Goal: Transaction & Acquisition: Purchase product/service

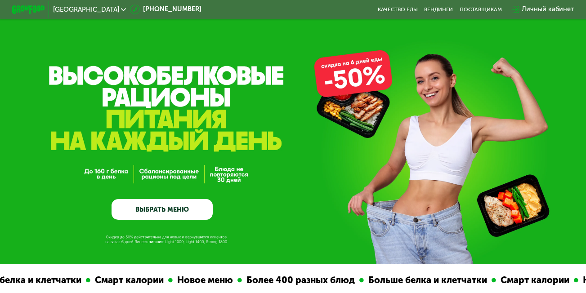
click at [168, 208] on link "ВЫБРАТЬ МЕНЮ" at bounding box center [161, 209] width 101 height 20
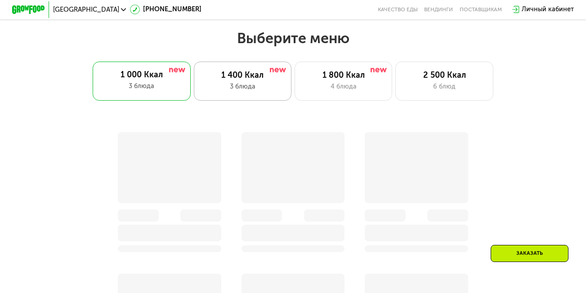
scroll to position [522, 0]
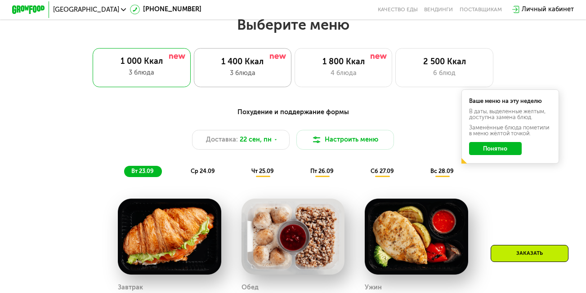
click at [251, 66] on div "1 400 Ккал" at bounding box center [242, 62] width 80 height 10
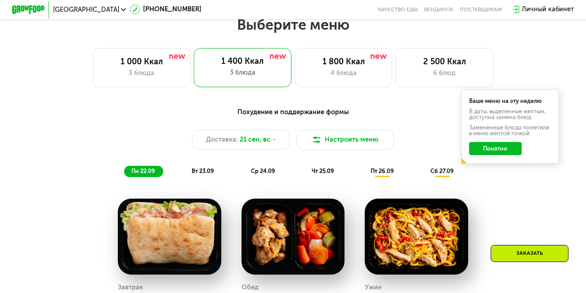
click at [498, 152] on button "Понятно" at bounding box center [495, 148] width 53 height 13
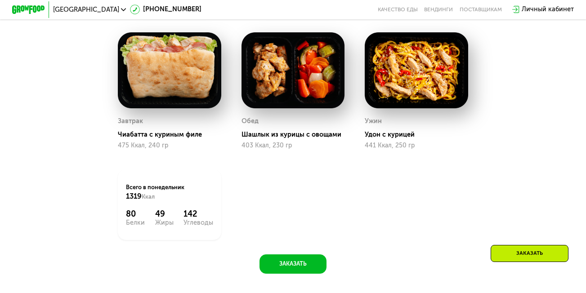
scroll to position [747, 0]
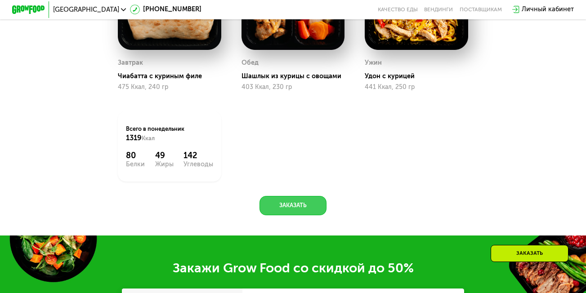
click at [289, 211] on button "Заказать" at bounding box center [292, 205] width 67 height 19
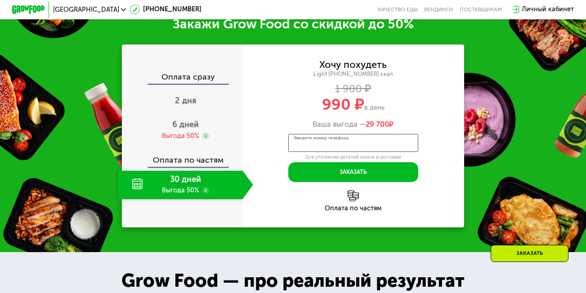
click at [293, 152] on input "Введите номер телефона" at bounding box center [353, 143] width 130 height 18
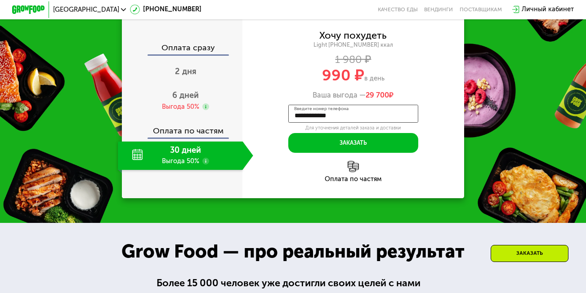
scroll to position [1036, 0]
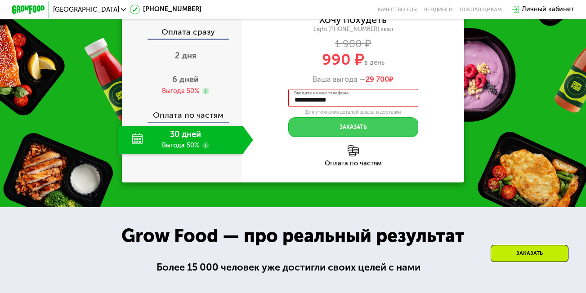
click at [351, 134] on button "Заказать" at bounding box center [353, 126] width 130 height 19
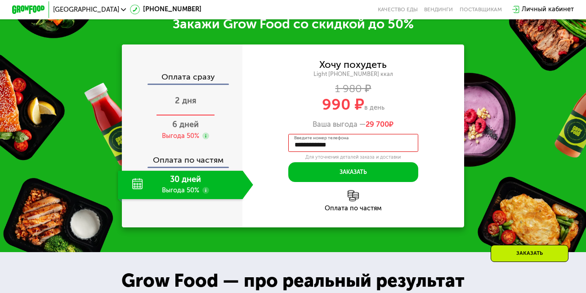
click at [180, 106] on span "2 дня" at bounding box center [186, 101] width 22 height 10
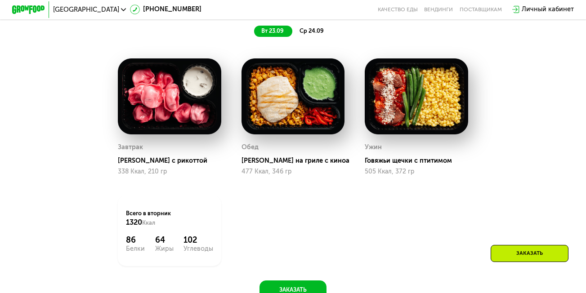
scroll to position [587, 0]
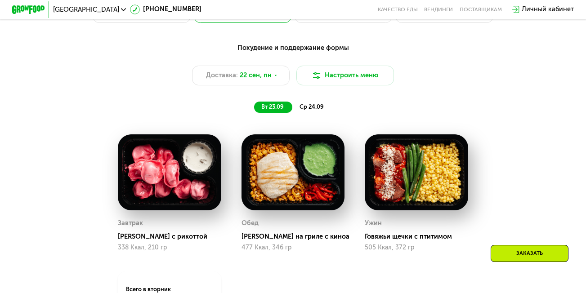
click at [317, 107] on div "ср 24.09" at bounding box center [312, 107] width 40 height 11
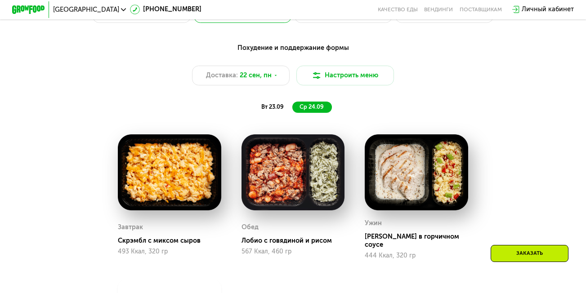
click at [269, 109] on span "вт 23.09" at bounding box center [272, 106] width 22 height 7
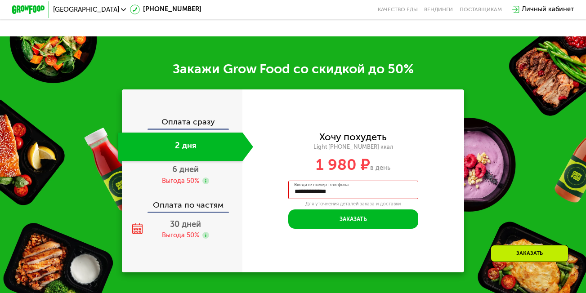
scroll to position [856, 0]
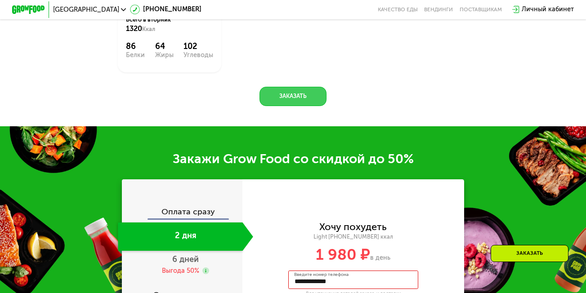
click at [295, 99] on button "Заказать" at bounding box center [292, 96] width 67 height 19
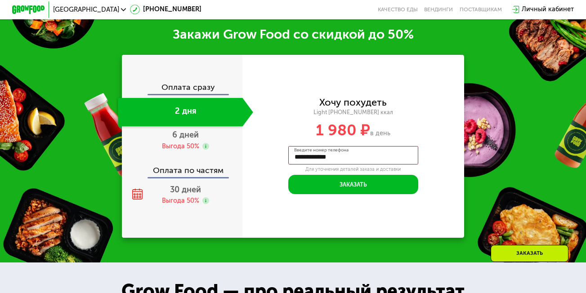
scroll to position [991, 0]
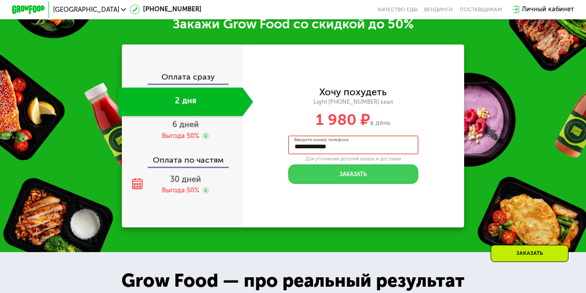
click at [354, 182] on button "Заказать" at bounding box center [353, 173] width 130 height 19
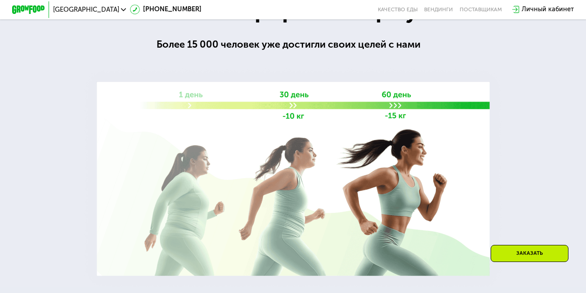
scroll to position [1261, 0]
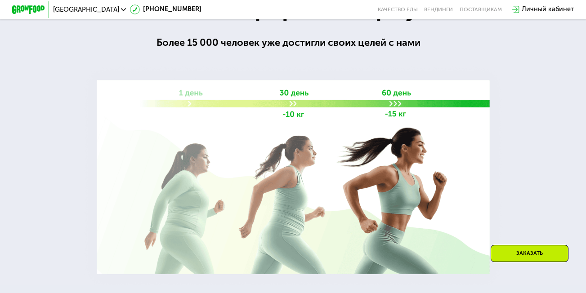
click at [528, 253] on div "Заказать" at bounding box center [529, 253] width 78 height 17
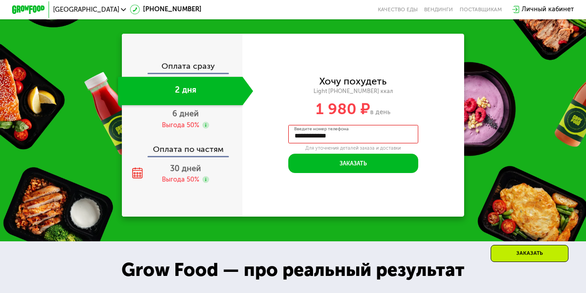
scroll to position [991, 0]
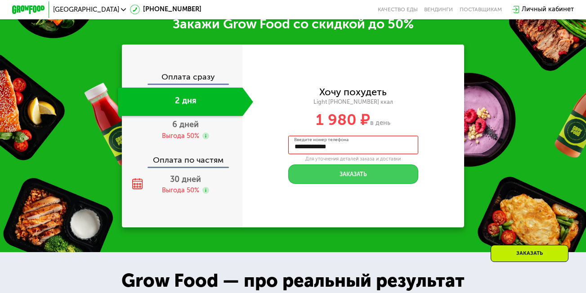
click at [364, 180] on button "Заказать" at bounding box center [353, 173] width 130 height 19
click at [348, 182] on button "Заказать" at bounding box center [353, 173] width 130 height 19
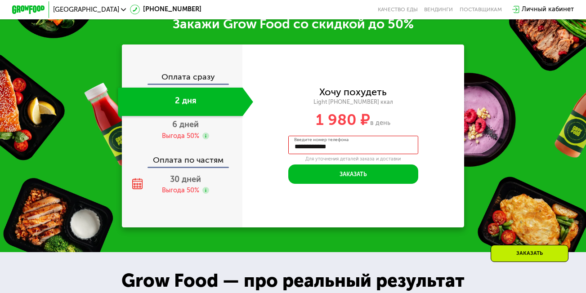
drag, startPoint x: 291, startPoint y: 156, endPoint x: 347, endPoint y: 158, distance: 55.8
click at [347, 154] on input "**********" at bounding box center [353, 145] width 130 height 18
click at [310, 154] on input "*****" at bounding box center [353, 145] width 130 height 18
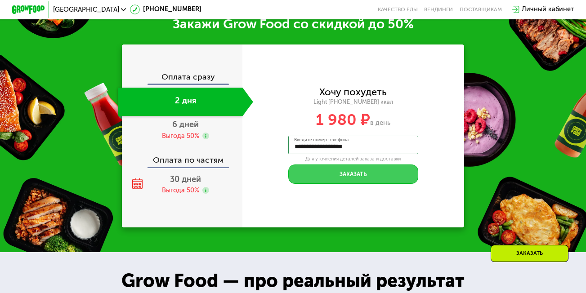
type input "**********"
click at [356, 180] on button "Заказать" at bounding box center [353, 173] width 130 height 19
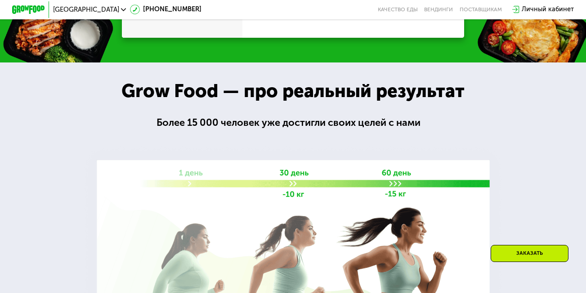
scroll to position [1036, 0]
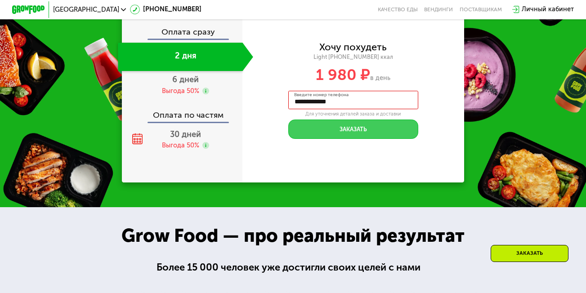
click at [349, 133] on button "Заказать" at bounding box center [353, 129] width 130 height 19
click at [361, 136] on button "Заказать" at bounding box center [353, 129] width 130 height 19
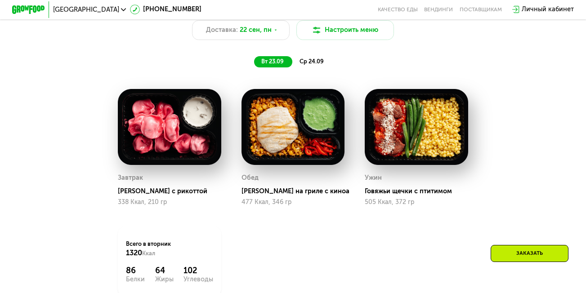
scroll to position [631, 0]
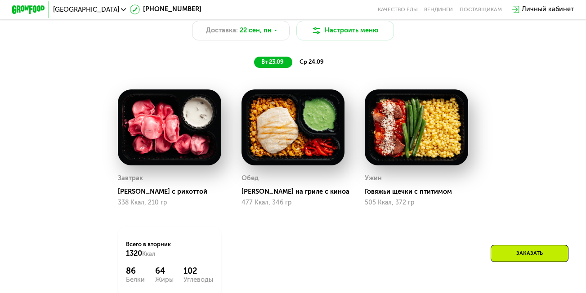
click at [314, 63] on span "ср 24.09" at bounding box center [311, 61] width 24 height 7
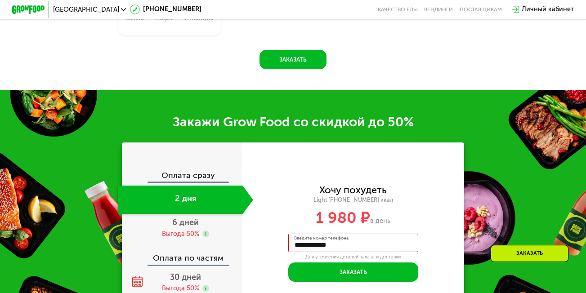
scroll to position [1081, 0]
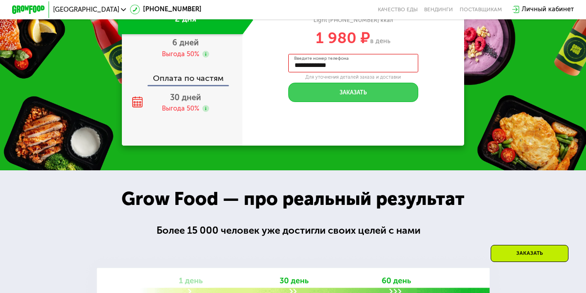
click at [351, 91] on button "Заказать" at bounding box center [353, 92] width 130 height 19
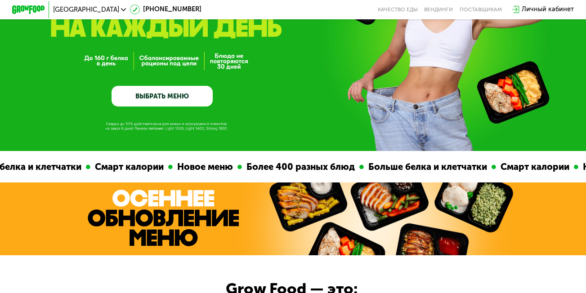
scroll to position [0, 0]
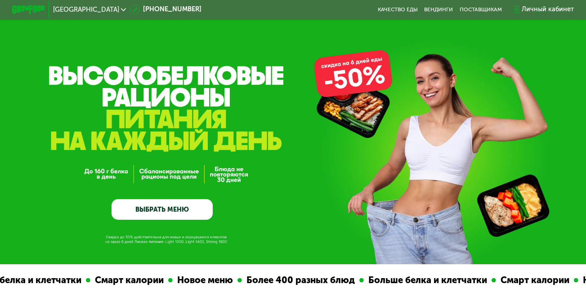
click at [165, 172] on div "GrowFood — доставка правильного питания ВЫБРАТЬ МЕНЮ" at bounding box center [161, 156] width 101 height 126
click at [170, 207] on link "ВЫБРАТЬ МЕНЮ" at bounding box center [161, 209] width 101 height 20
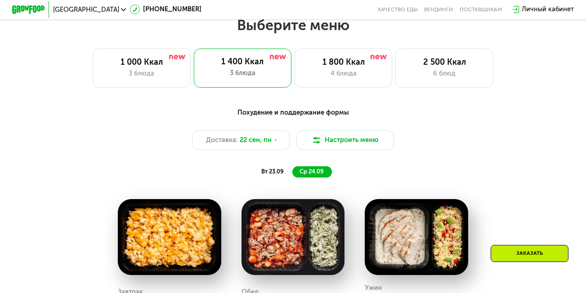
scroll to position [522, 0]
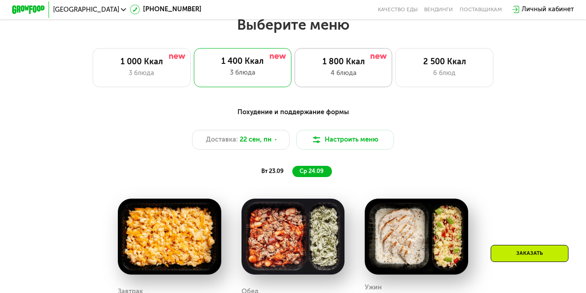
click at [339, 67] on div "1 800 Ккал" at bounding box center [343, 62] width 80 height 10
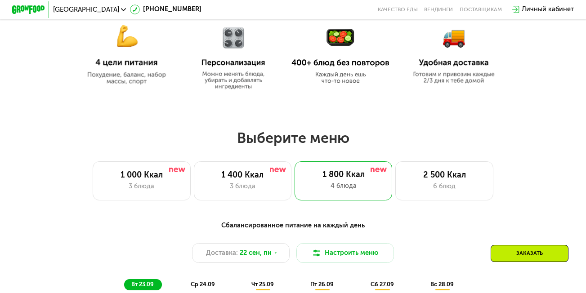
scroll to position [387, 0]
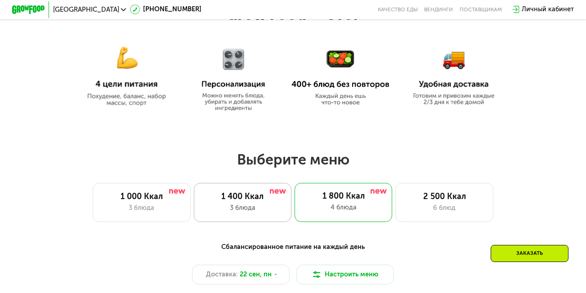
click at [245, 200] on div "1 400 Ккал" at bounding box center [242, 197] width 80 height 10
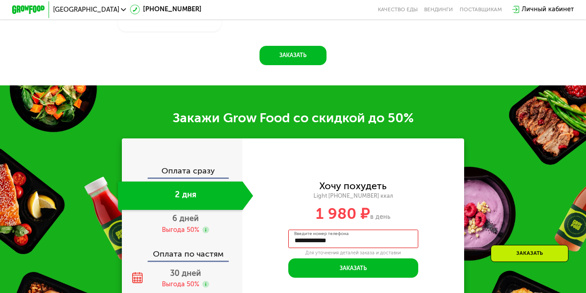
scroll to position [944, 0]
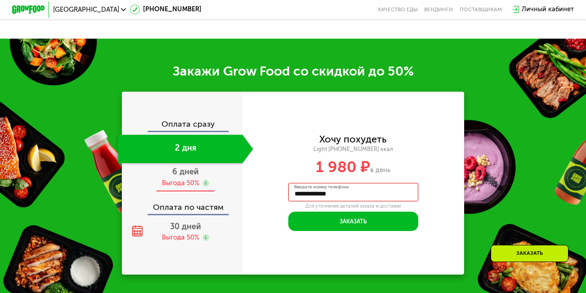
click at [184, 177] on span "6 дней" at bounding box center [185, 172] width 27 height 10
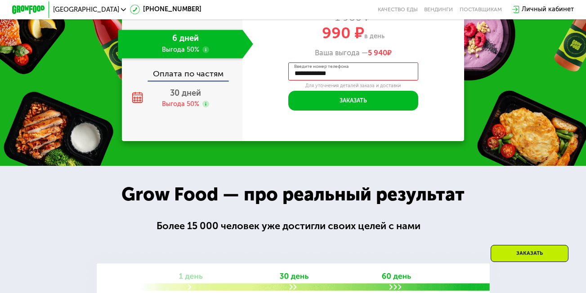
scroll to position [1112, 0]
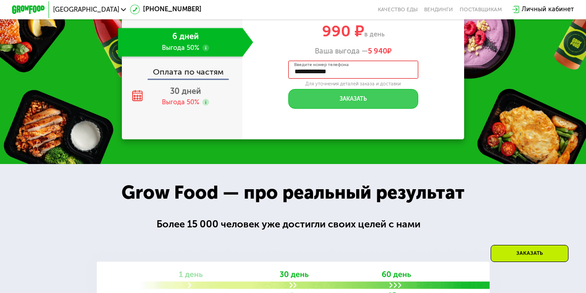
click at [353, 105] on button "Заказать" at bounding box center [353, 98] width 130 height 19
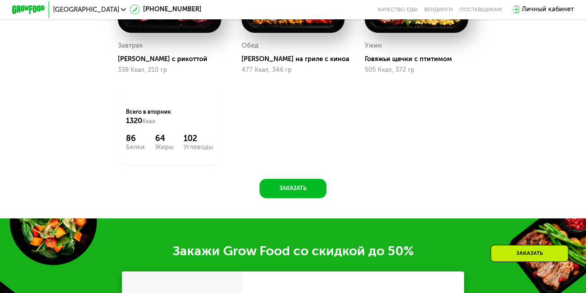
scroll to position [584, 0]
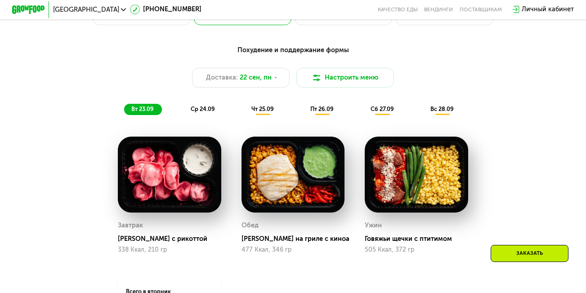
click at [204, 109] on div "ср 24.09" at bounding box center [203, 109] width 40 height 11
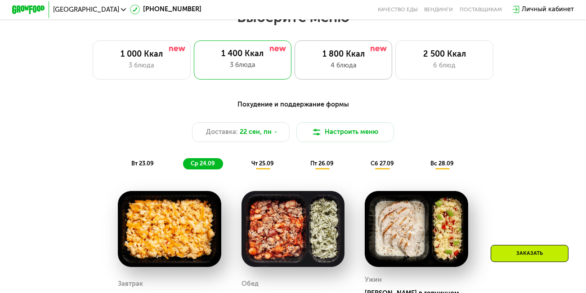
scroll to position [539, 0]
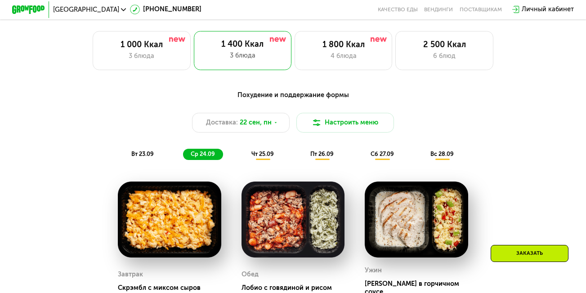
click at [134, 154] on div "вт 23.09" at bounding box center [143, 154] width 38 height 11
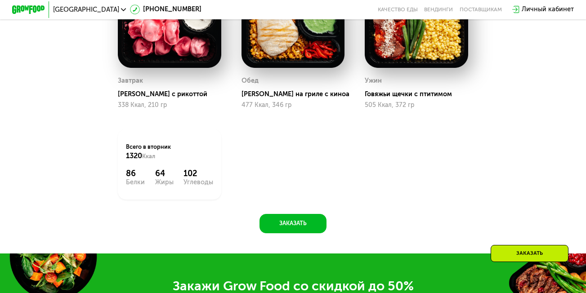
scroll to position [854, 0]
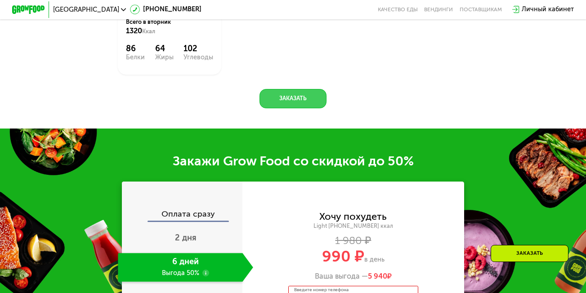
click at [296, 102] on button "Заказать" at bounding box center [292, 98] width 67 height 19
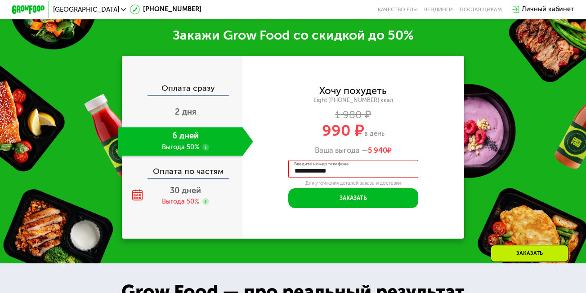
scroll to position [991, 0]
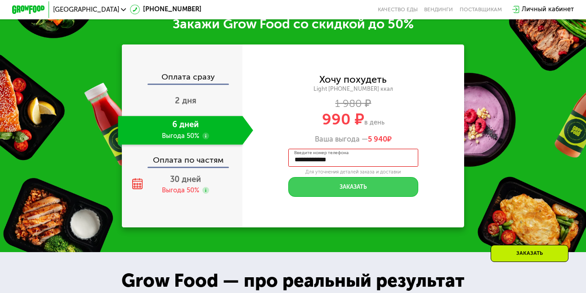
click at [362, 193] on button "Заказать" at bounding box center [353, 186] width 130 height 19
click at [356, 195] on button "Заказать" at bounding box center [353, 186] width 130 height 19
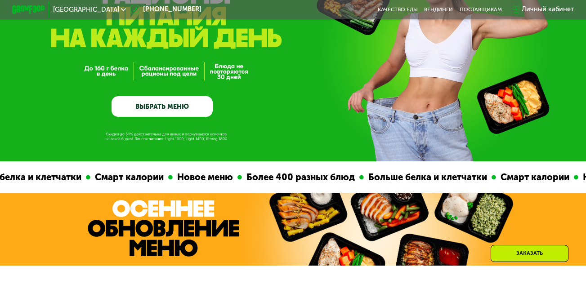
scroll to position [0, 0]
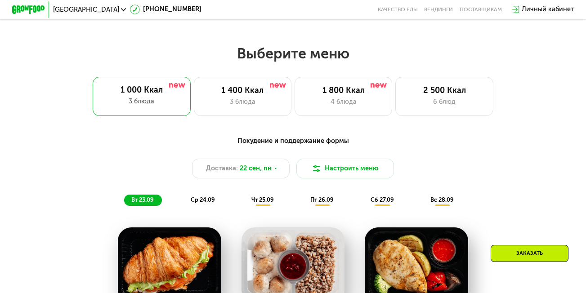
scroll to position [972, 0]
